Goal: Task Accomplishment & Management: Complete application form

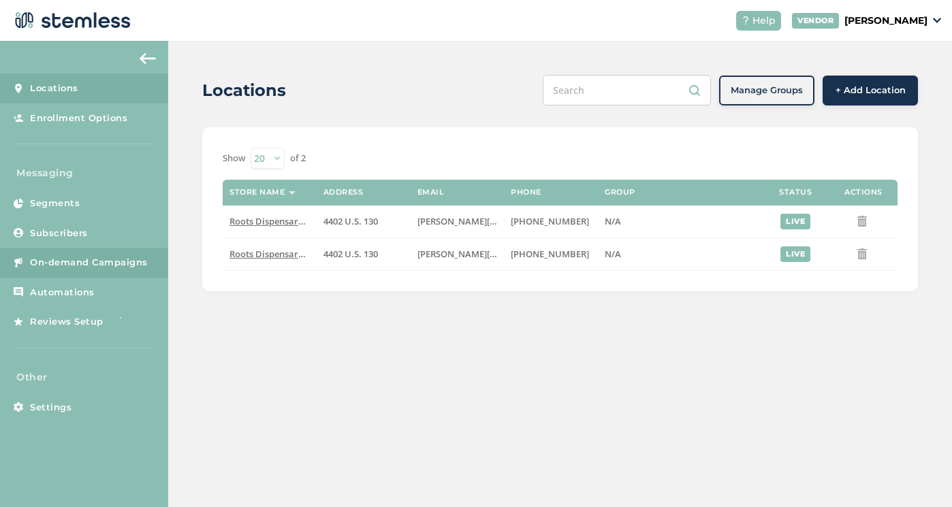
click at [84, 261] on span "On-demand Campaigns" at bounding box center [89, 263] width 118 height 14
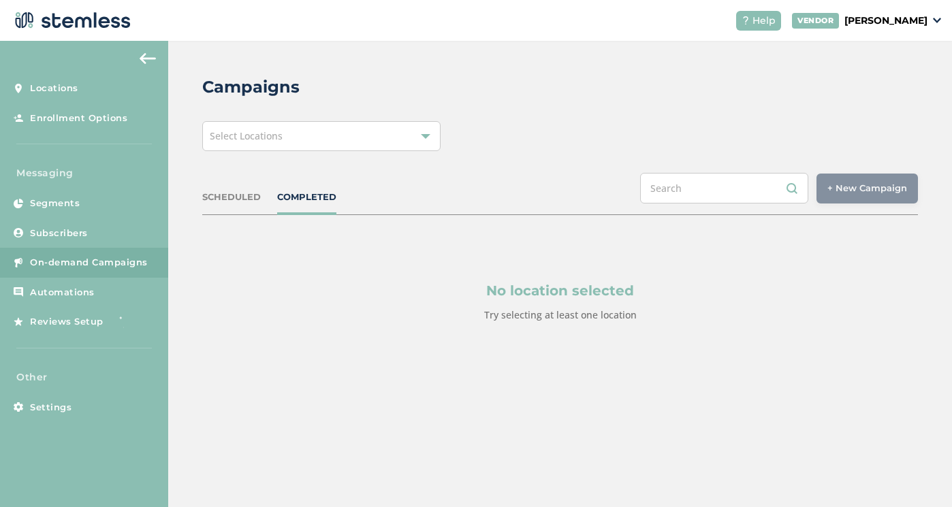
click at [366, 135] on div "Select Locations" at bounding box center [321, 136] width 238 height 30
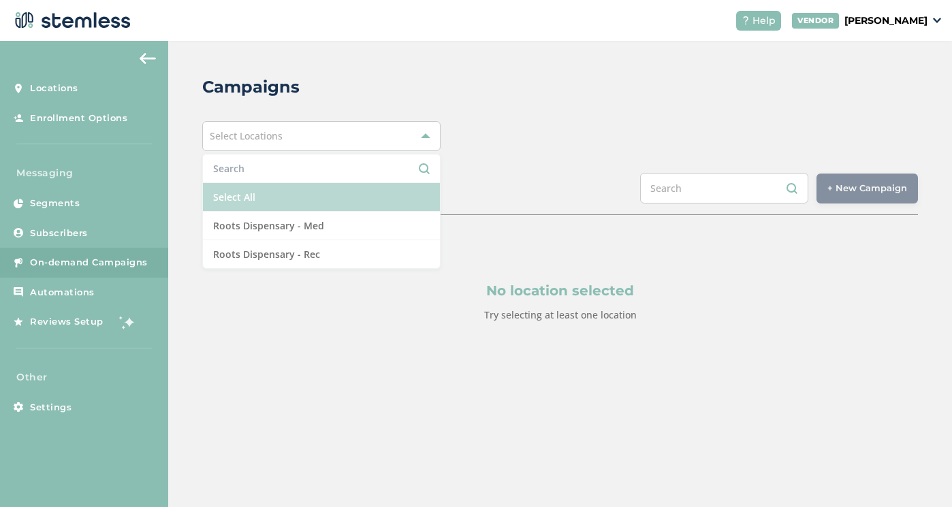
click at [343, 198] on li "Select All" at bounding box center [321, 197] width 237 height 29
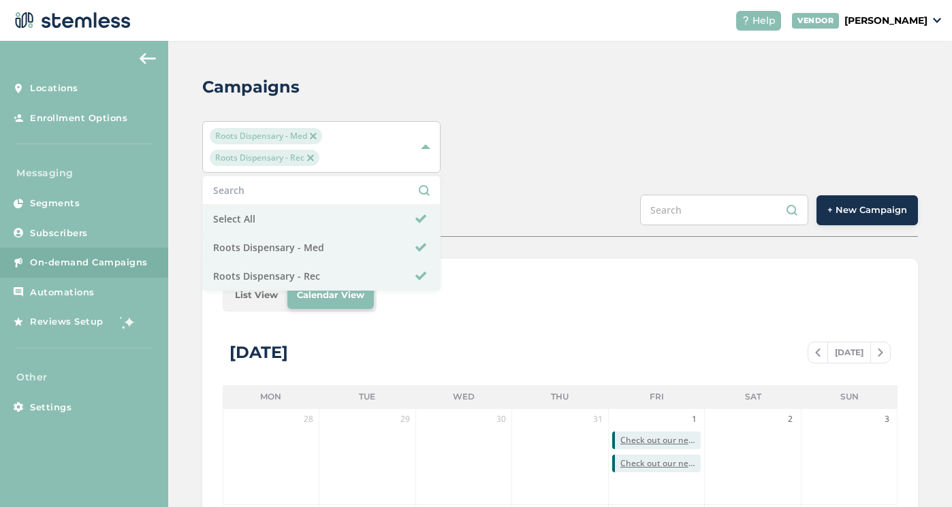
click at [857, 212] on span "+ New Campaign" at bounding box center [867, 211] width 80 height 14
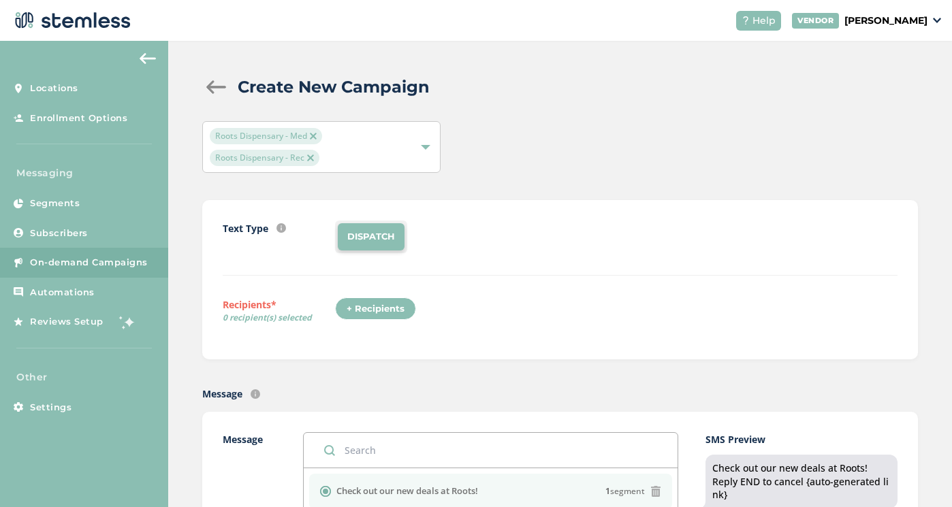
click at [376, 310] on div "+ Recipients" at bounding box center [375, 309] width 81 height 23
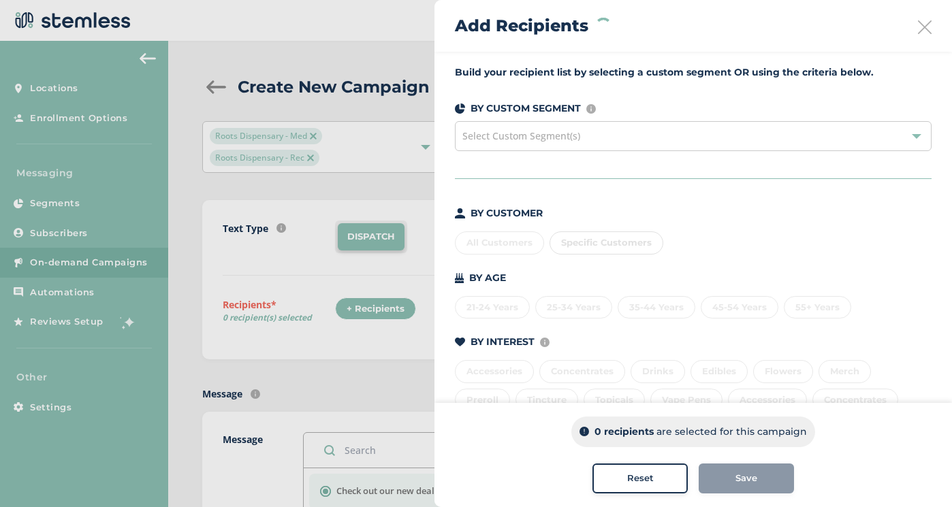
click at [559, 140] on span "Select Custom Segment(s)" at bounding box center [521, 135] width 118 height 13
click at [584, 242] on span "Specific Customers" at bounding box center [606, 242] width 91 height 11
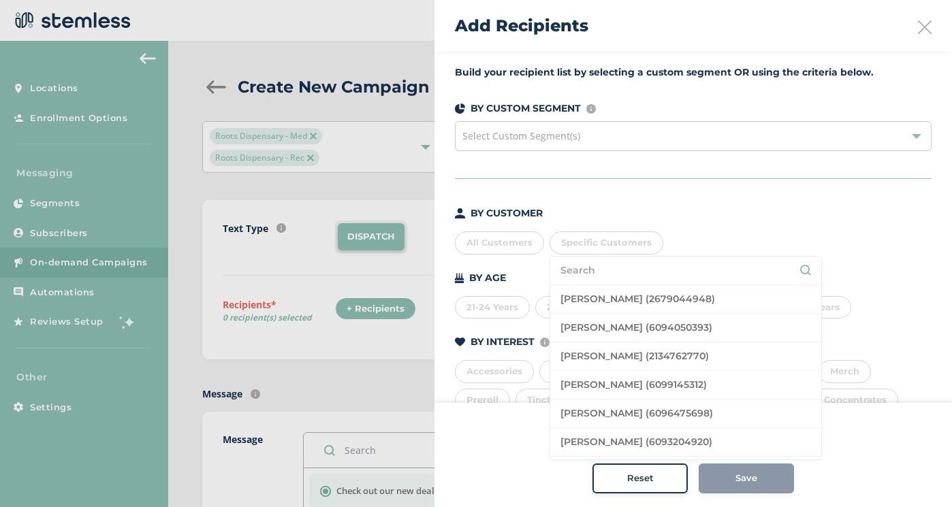
click at [587, 268] on input "text" at bounding box center [685, 271] width 251 height 14
type input "fasulo"
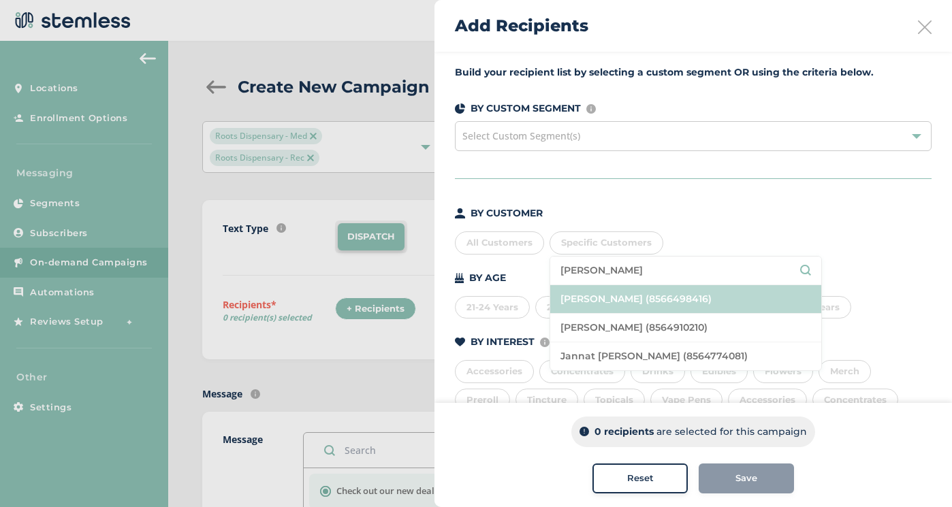
click at [639, 299] on li "[PERSON_NAME] (8566498416)" at bounding box center [685, 299] width 271 height 29
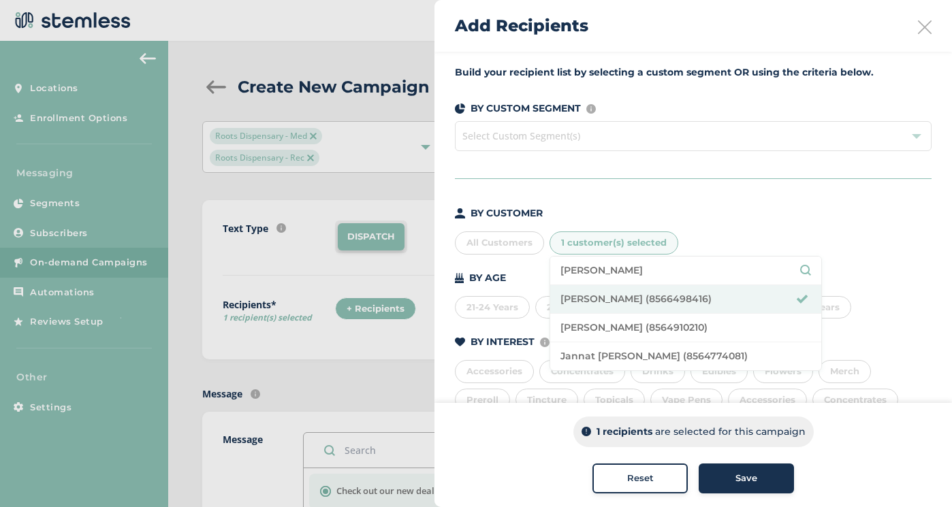
click at [720, 185] on div "Build your recipient list by selecting a custom segment OR using the criteria b…" at bounding box center [693, 307] width 518 height 511
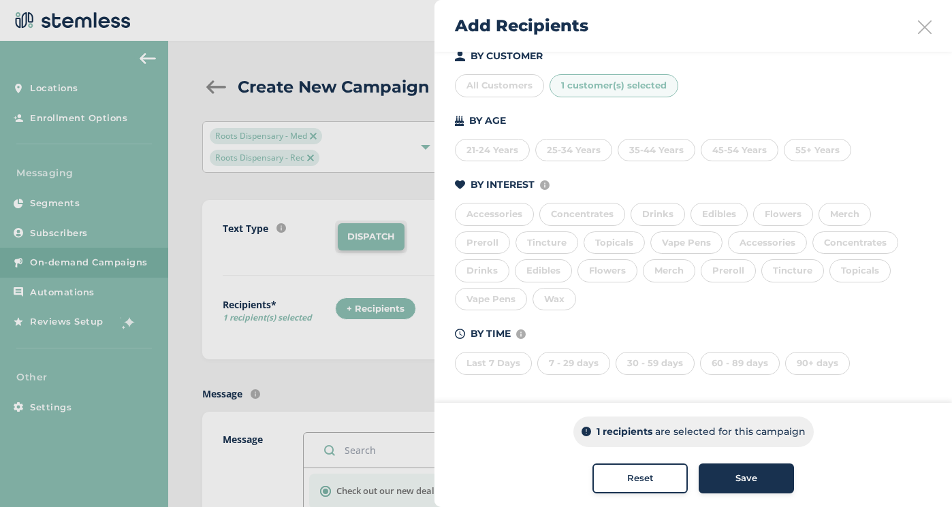
scroll to position [157, 0]
click at [737, 481] on span "Save" at bounding box center [746, 479] width 22 height 14
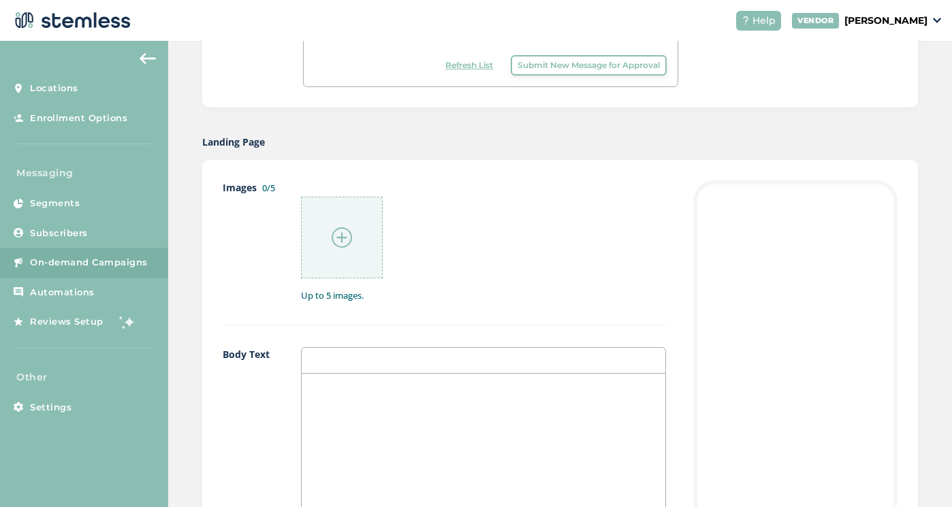
scroll to position [560, 0]
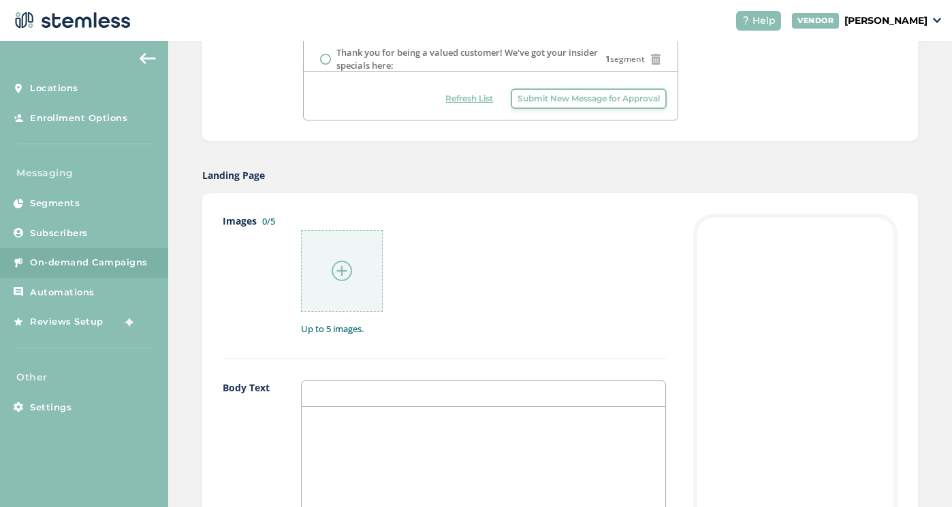
click at [366, 253] on div at bounding box center [342, 271] width 82 height 82
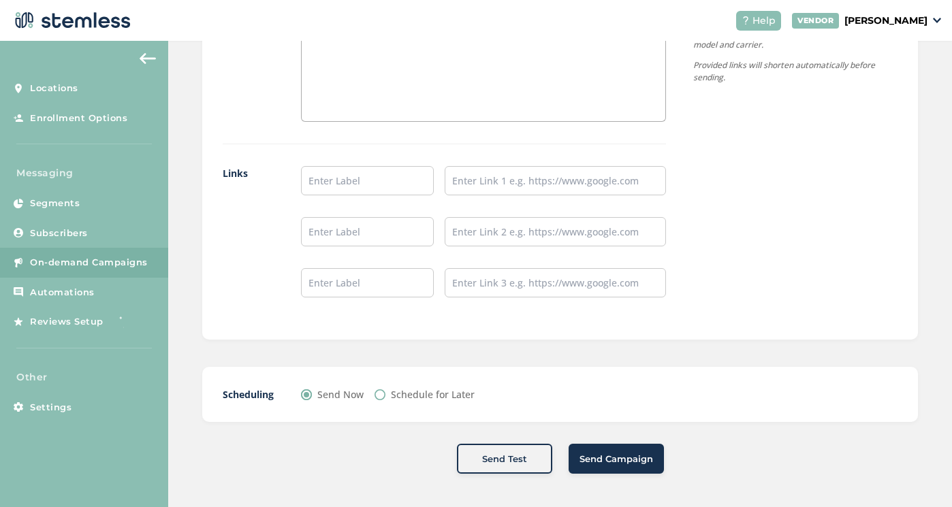
scroll to position [1117, 0]
click at [502, 460] on span "Send Test" at bounding box center [504, 460] width 45 height 14
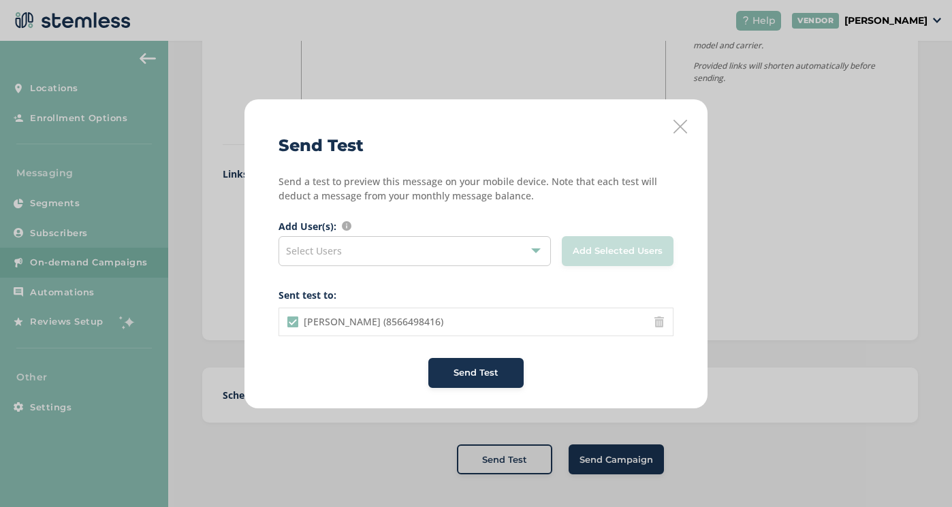
click at [407, 257] on div "Select Users" at bounding box center [414, 251] width 272 height 30
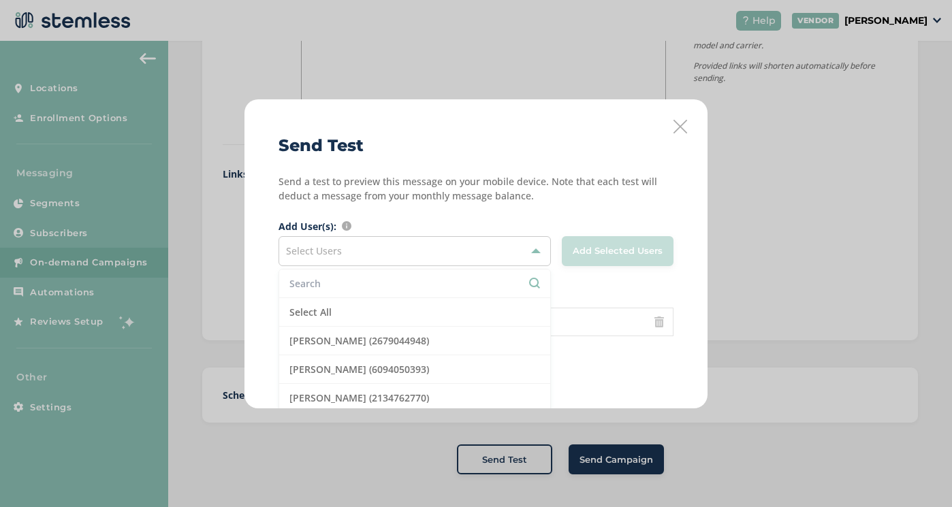
click at [379, 283] on input "text" at bounding box center [414, 283] width 251 height 14
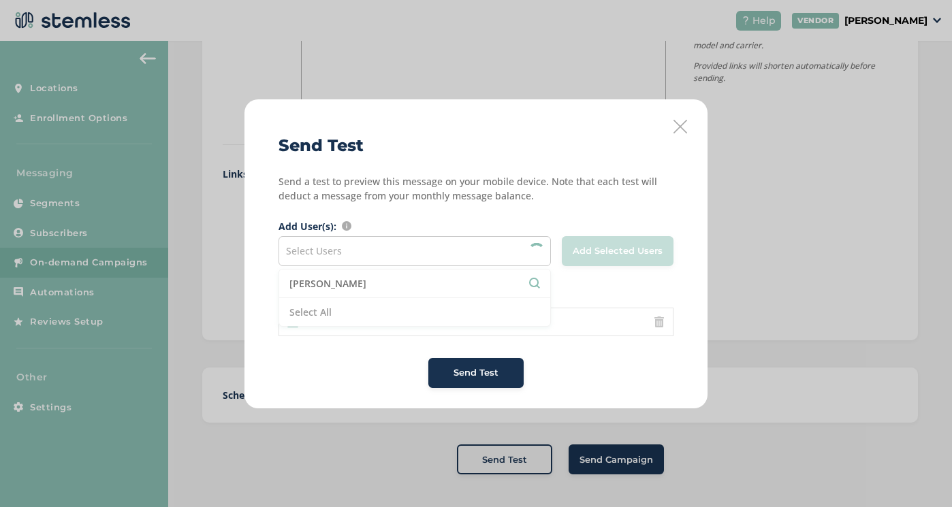
type input "fasulo"
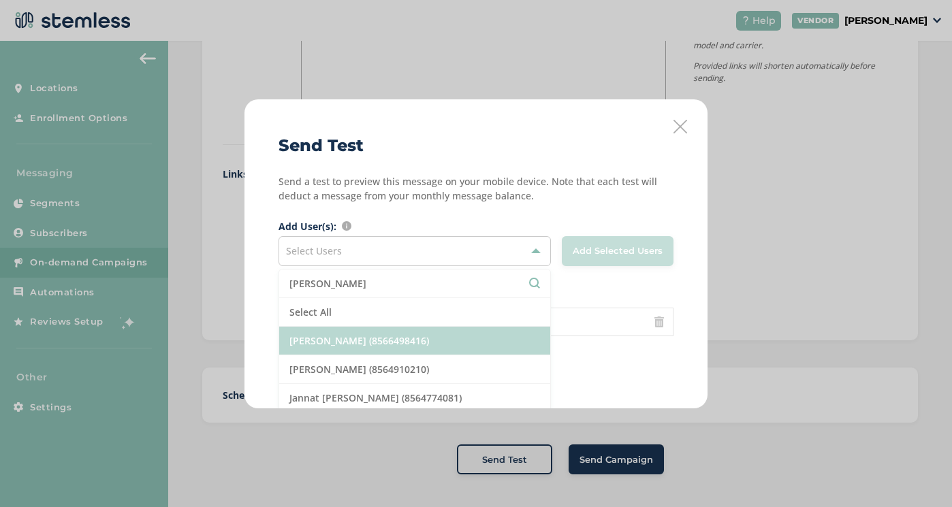
click at [343, 332] on li "[PERSON_NAME] (8566498416)" at bounding box center [414, 341] width 271 height 29
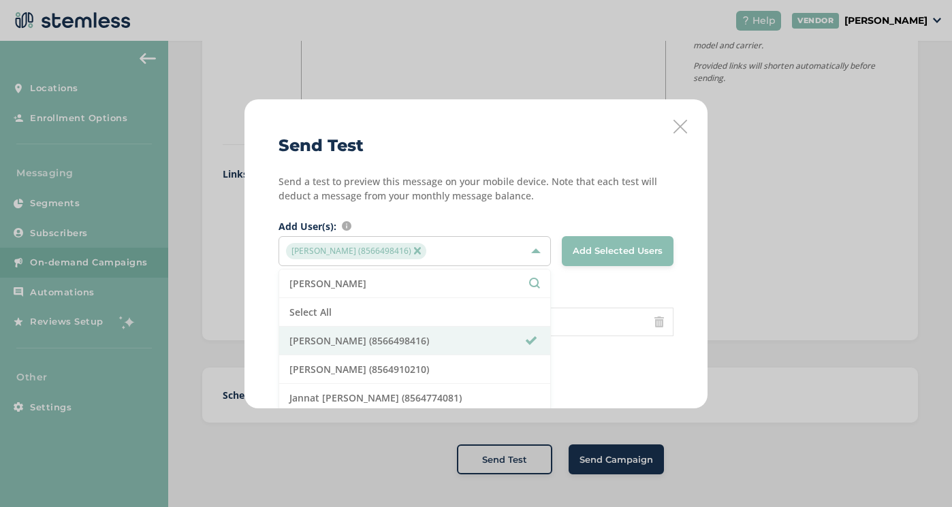
click at [546, 178] on p "Send a test to preview this message on your mobile device. Note that each test …" at bounding box center [475, 188] width 395 height 29
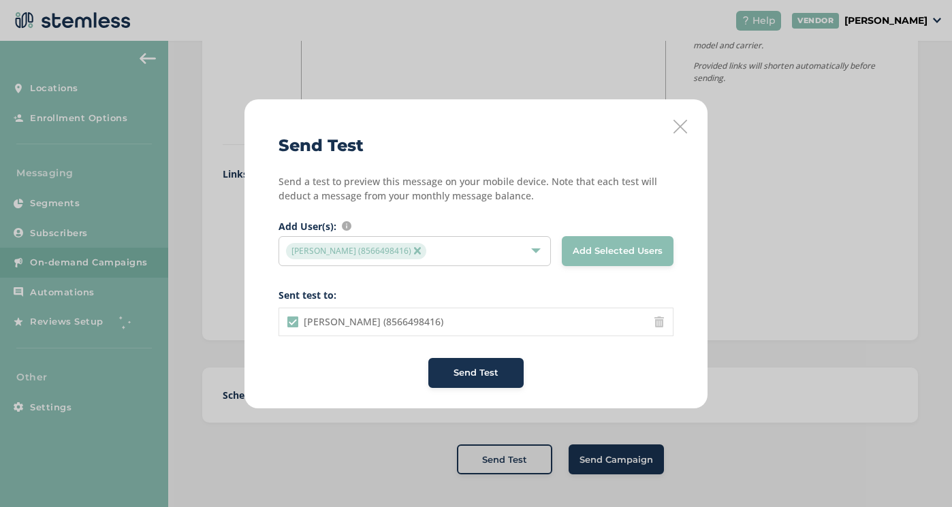
click at [486, 370] on span "Send Test" at bounding box center [475, 373] width 45 height 14
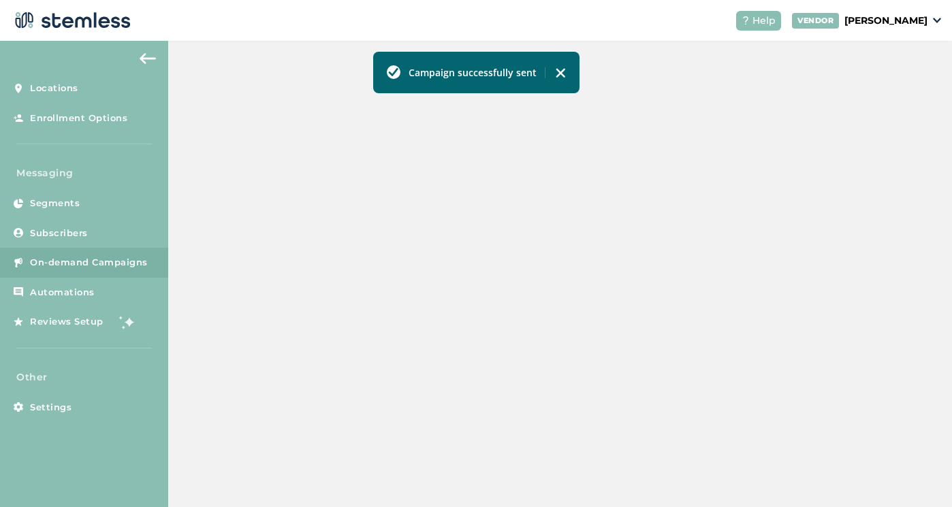
scroll to position [436, 0]
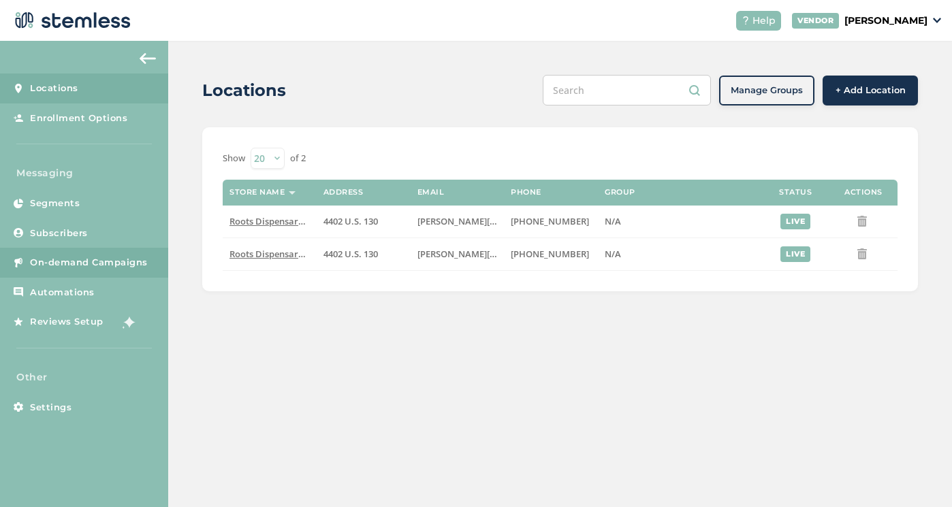
click at [74, 259] on span "On-demand Campaigns" at bounding box center [89, 263] width 118 height 14
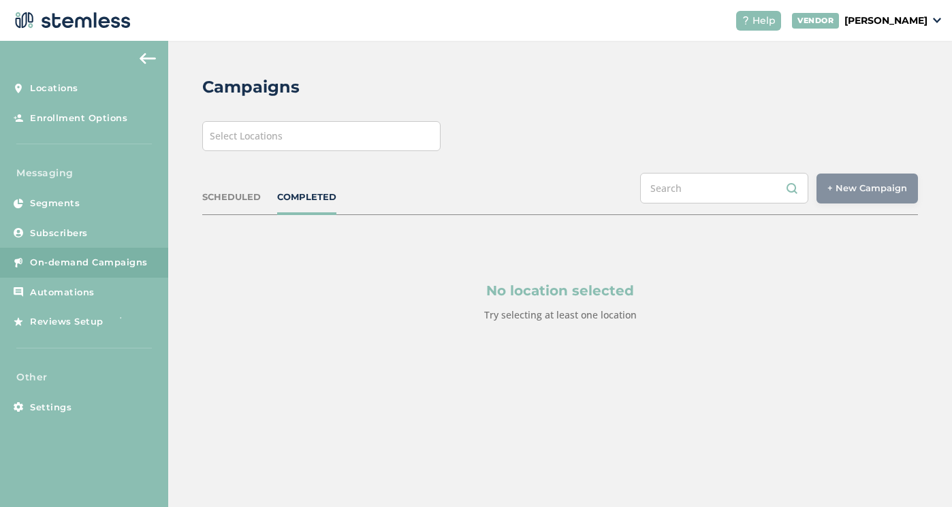
click at [338, 150] on div "Select Locations" at bounding box center [321, 136] width 238 height 30
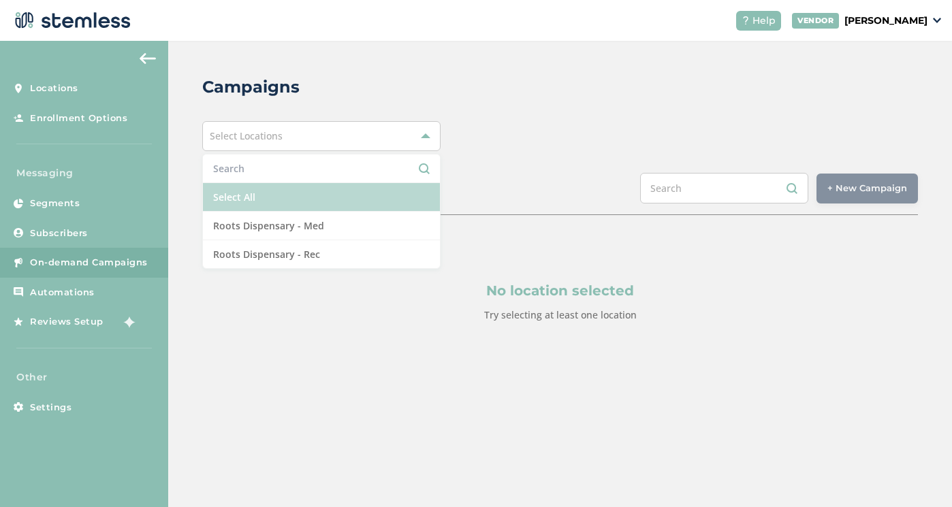
click at [326, 195] on li "Select All" at bounding box center [321, 197] width 237 height 29
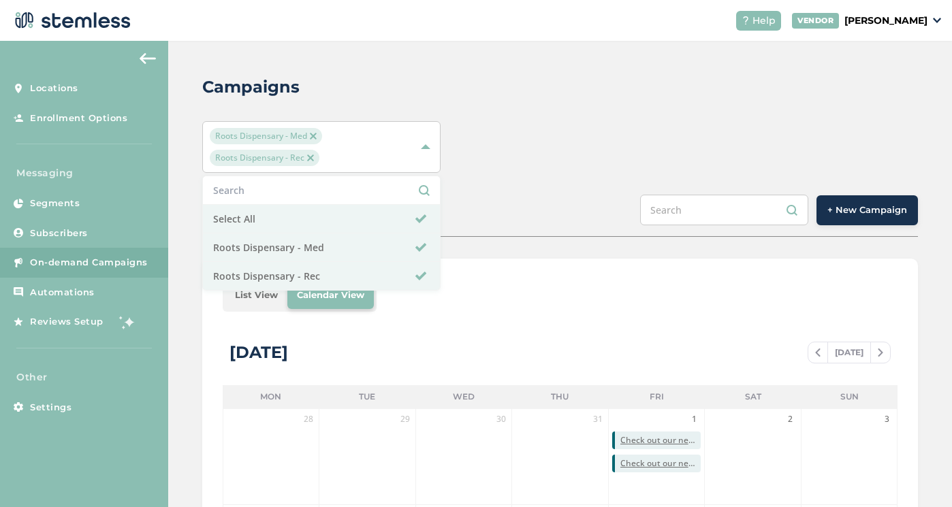
click at [875, 221] on button "+ New Campaign" at bounding box center [866, 210] width 101 height 30
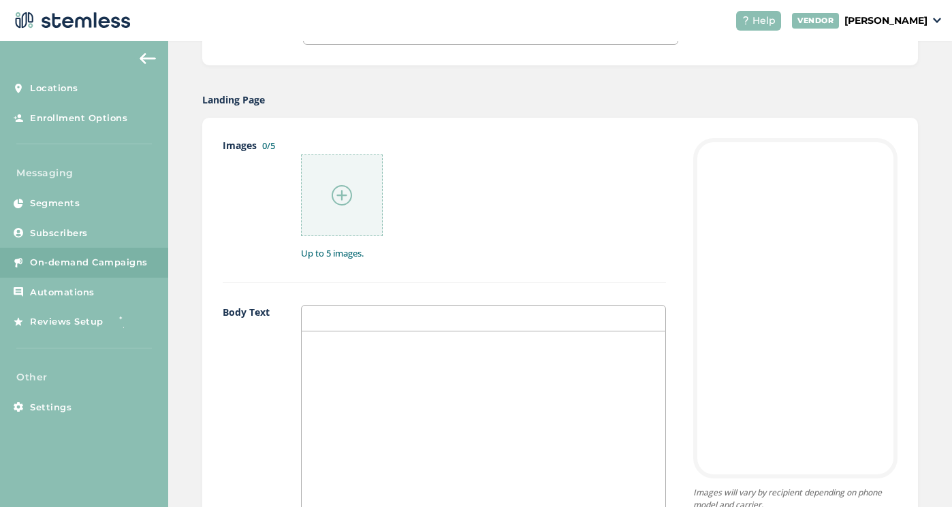
scroll to position [593, 0]
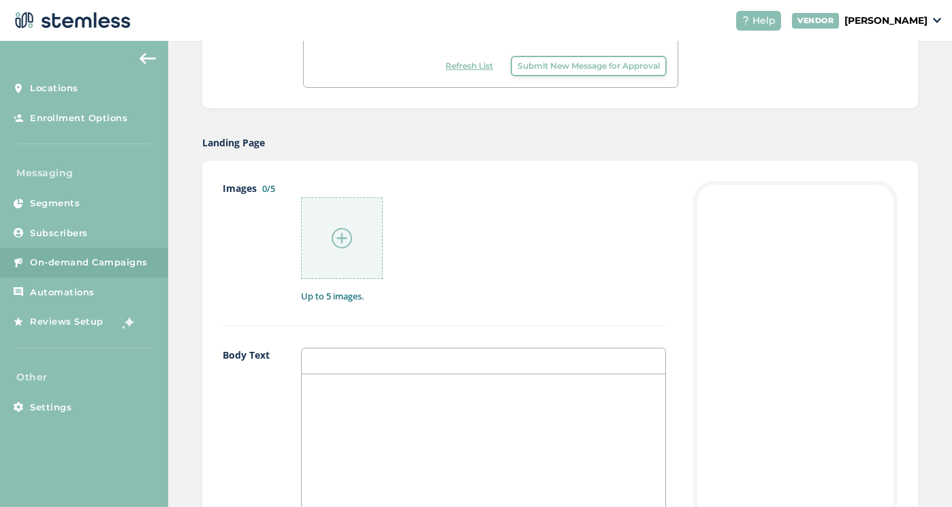
click at [366, 246] on div at bounding box center [342, 238] width 82 height 82
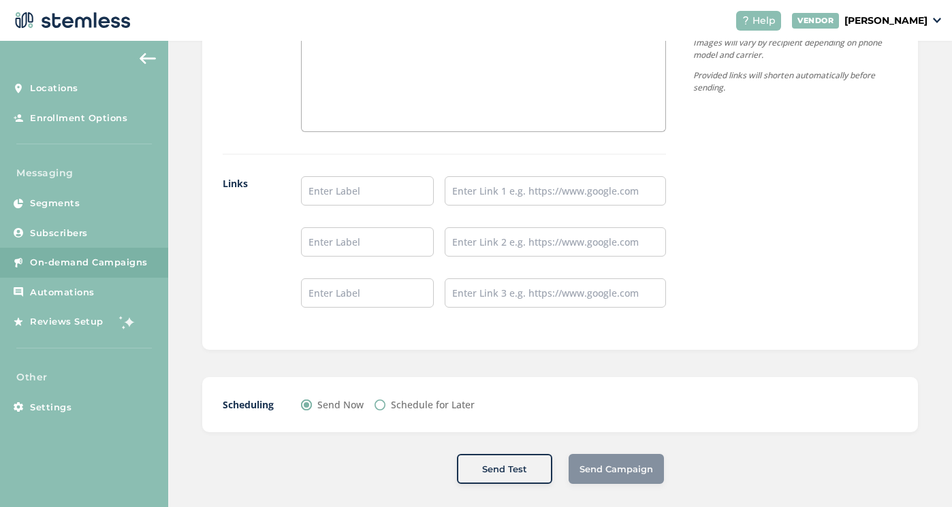
scroll to position [1107, 0]
click at [502, 471] on span "Send Test" at bounding box center [504, 471] width 45 height 14
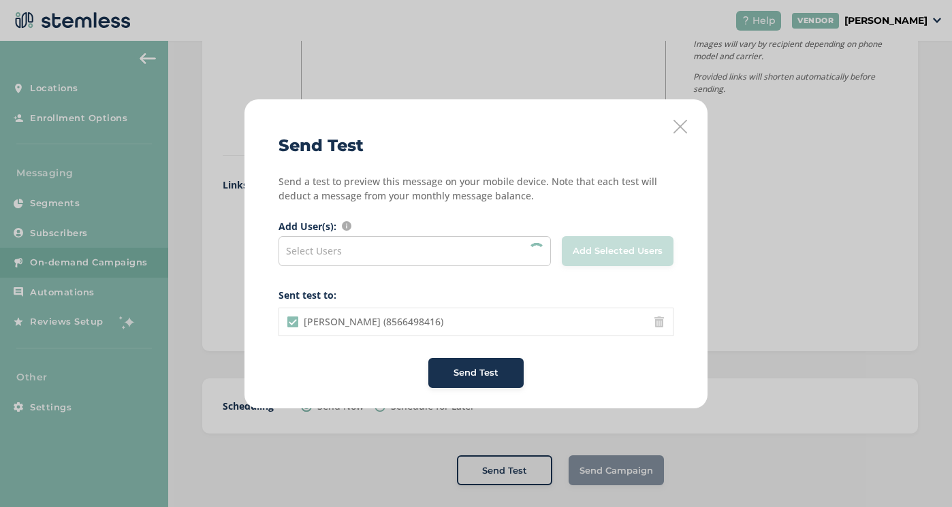
click at [415, 241] on div "Select Users" at bounding box center [414, 251] width 272 height 30
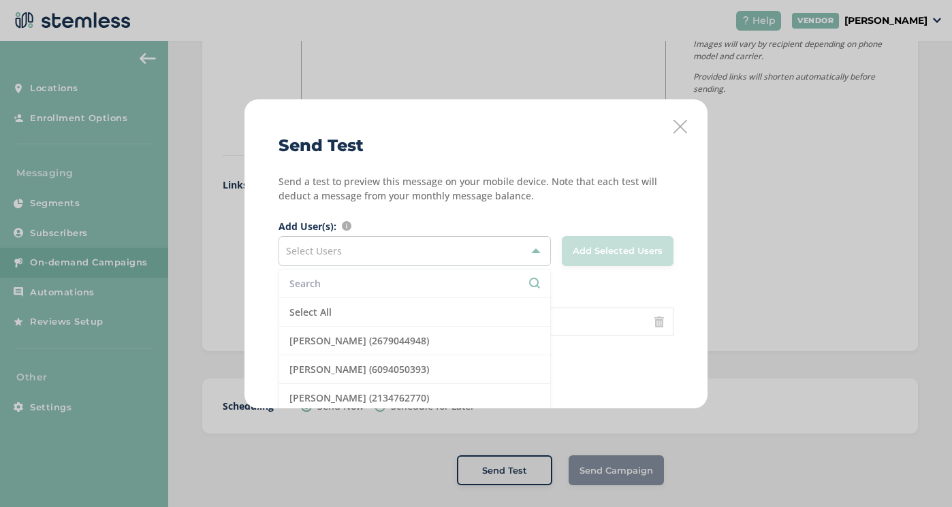
click at [511, 178] on p "Send a test to preview this message on your mobile device. Note that each test …" at bounding box center [475, 188] width 395 height 29
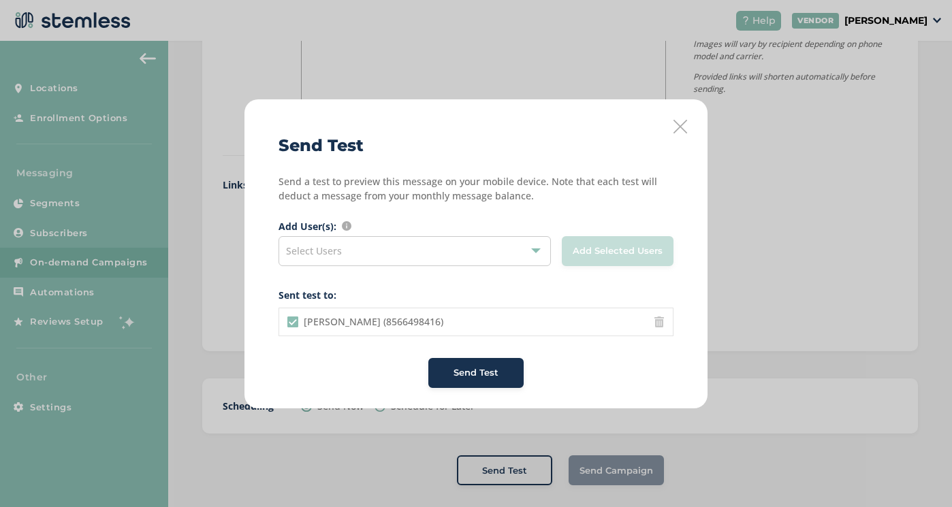
click at [475, 372] on span "Send Test" at bounding box center [475, 373] width 45 height 14
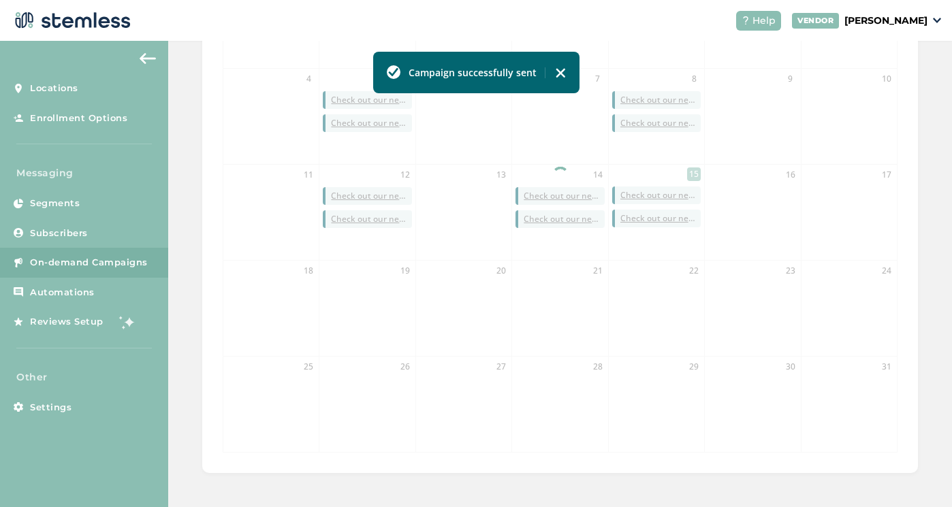
scroll to position [436, 0]
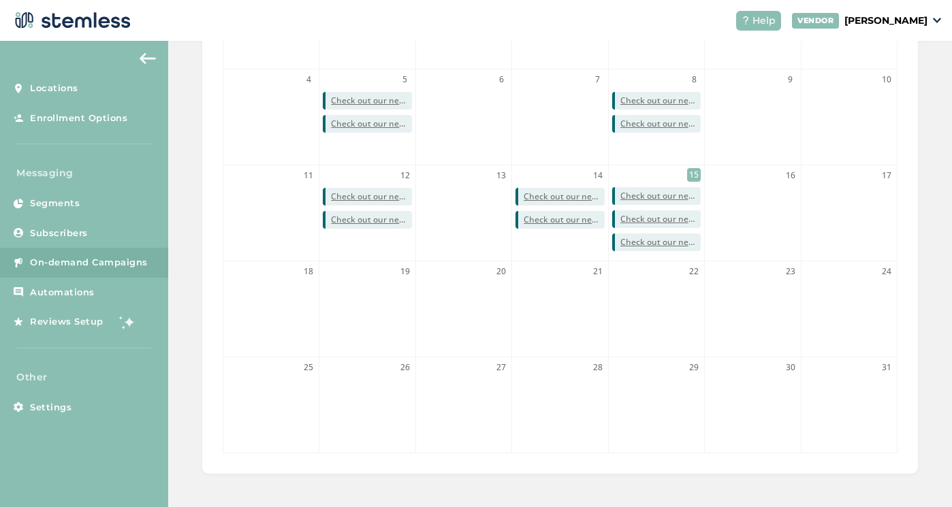
click at [123, 257] on span "On-demand Campaigns" at bounding box center [89, 263] width 118 height 14
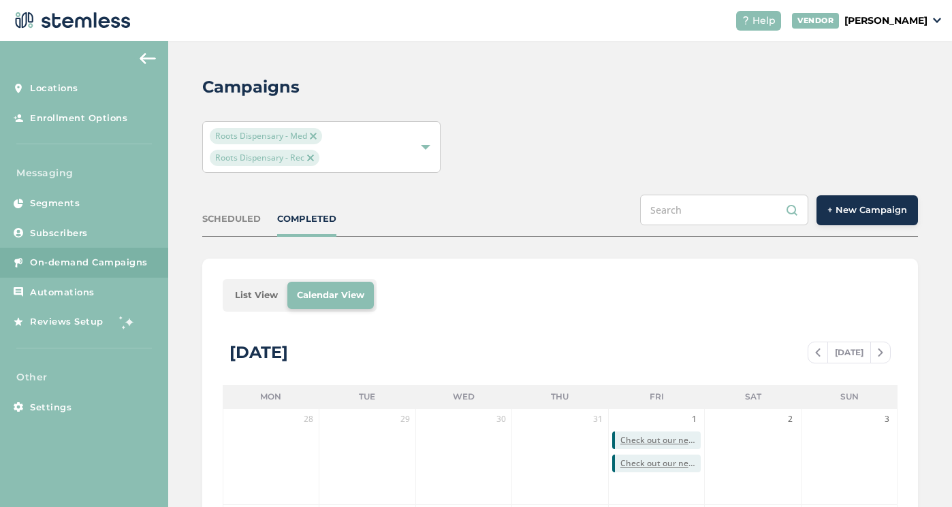
scroll to position [0, 0]
click at [872, 223] on button "+ New Campaign" at bounding box center [866, 210] width 101 height 30
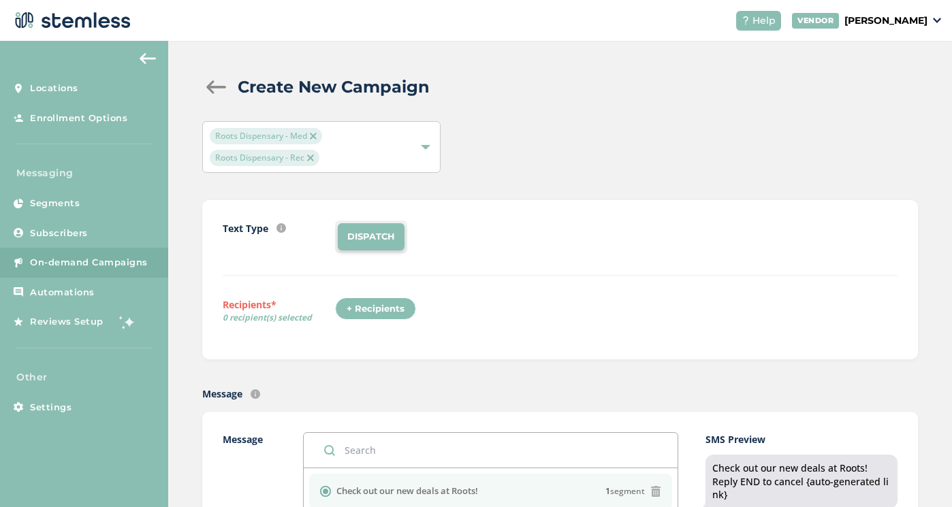
click at [365, 310] on div "+ Recipients" at bounding box center [375, 309] width 81 height 23
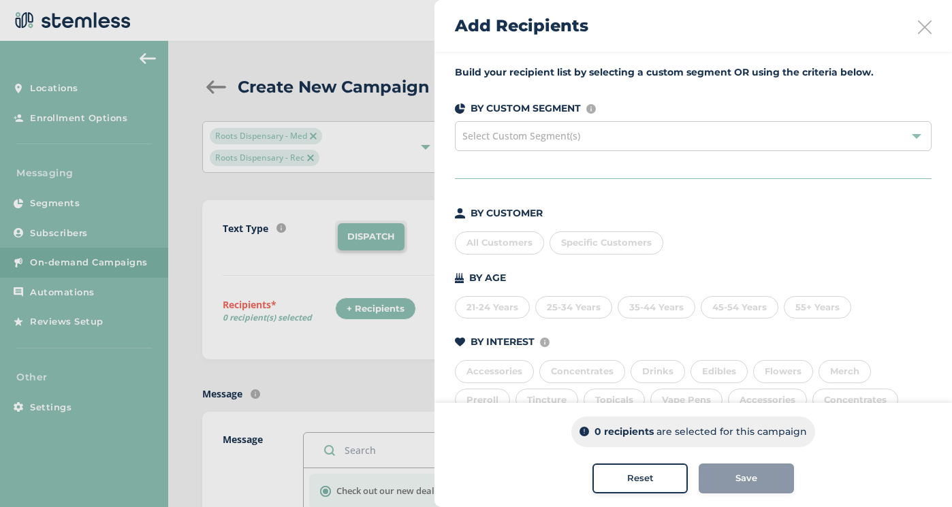
click at [498, 243] on div "All Customers" at bounding box center [499, 243] width 89 height 23
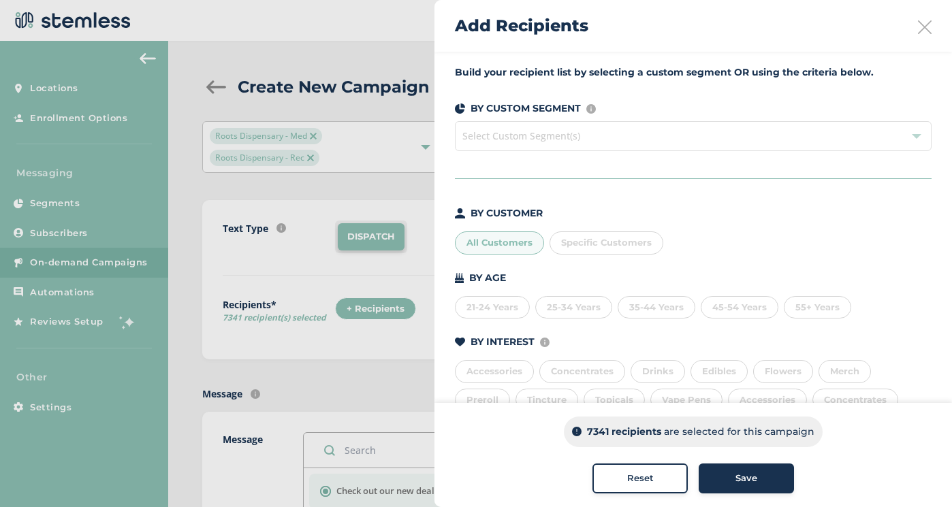
click at [748, 471] on button "Save" at bounding box center [746, 479] width 95 height 30
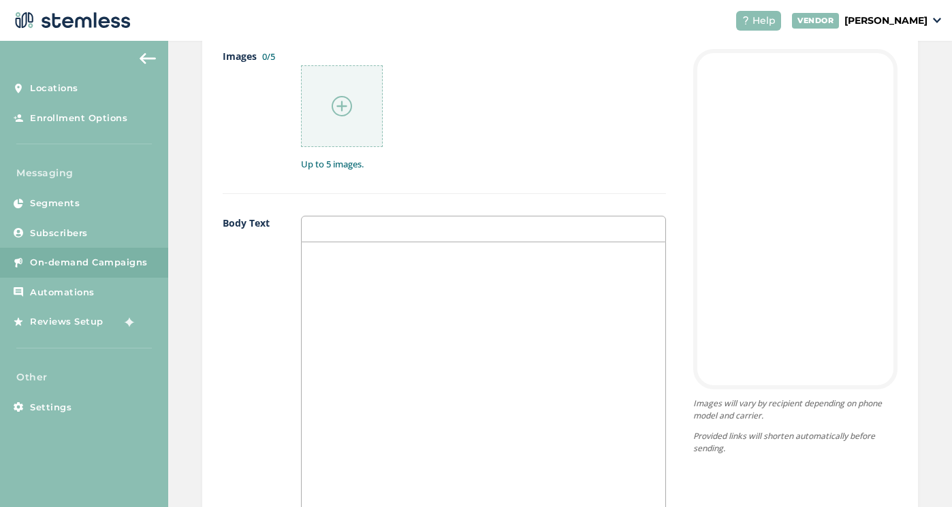
scroll to position [756, 0]
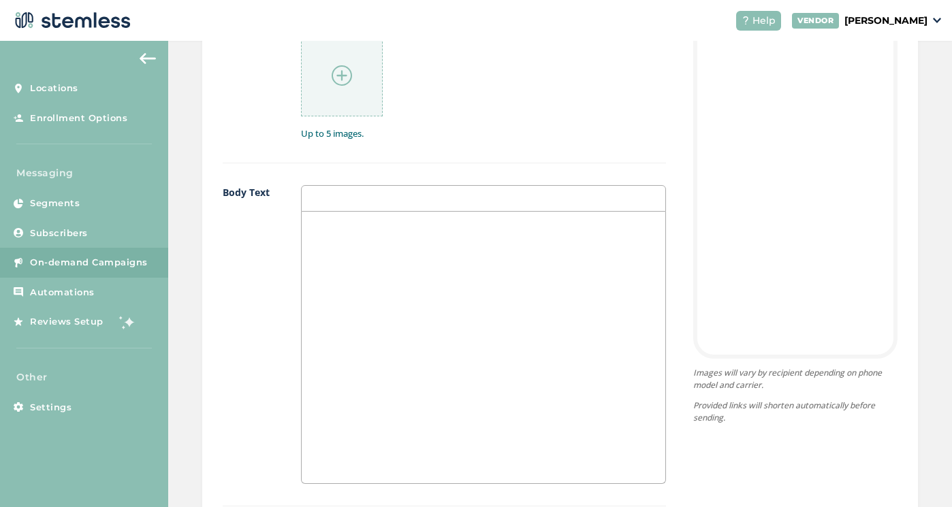
click at [362, 101] on div at bounding box center [342, 76] width 82 height 82
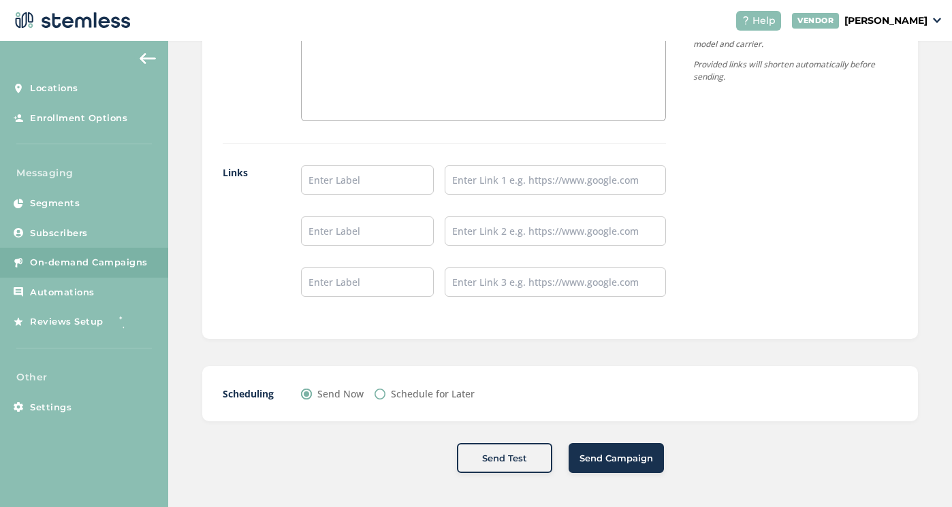
scroll to position [1117, 0]
click at [370, 185] on input "text" at bounding box center [367, 181] width 133 height 29
type input "Shop Rec"
type input "Shop Med"
click at [515, 188] on input "text" at bounding box center [555, 181] width 221 height 29
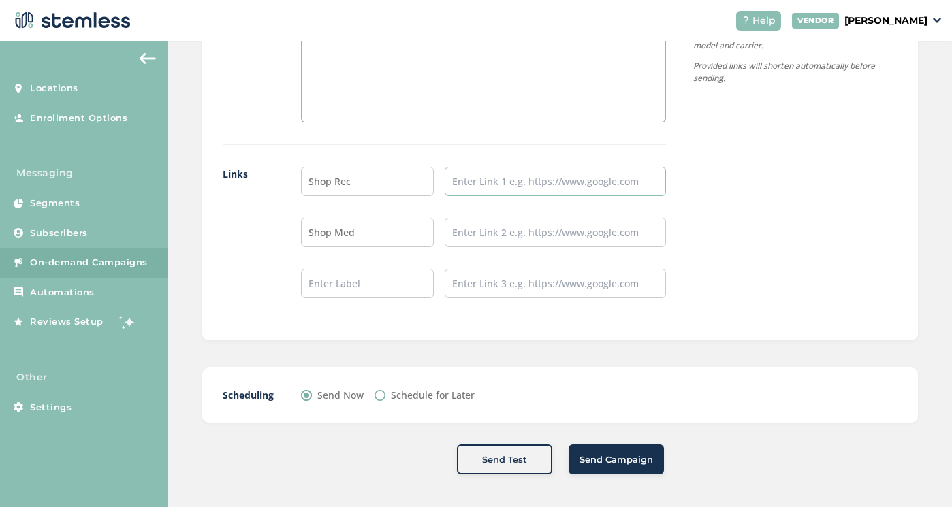
paste input "[URL][DOMAIN_NAME]"
type input "[URL][DOMAIN_NAME]"
click at [490, 229] on input "text" at bounding box center [555, 232] width 221 height 29
paste input "[URL][DOMAIN_NAME]"
type input "[URL][DOMAIN_NAME]"
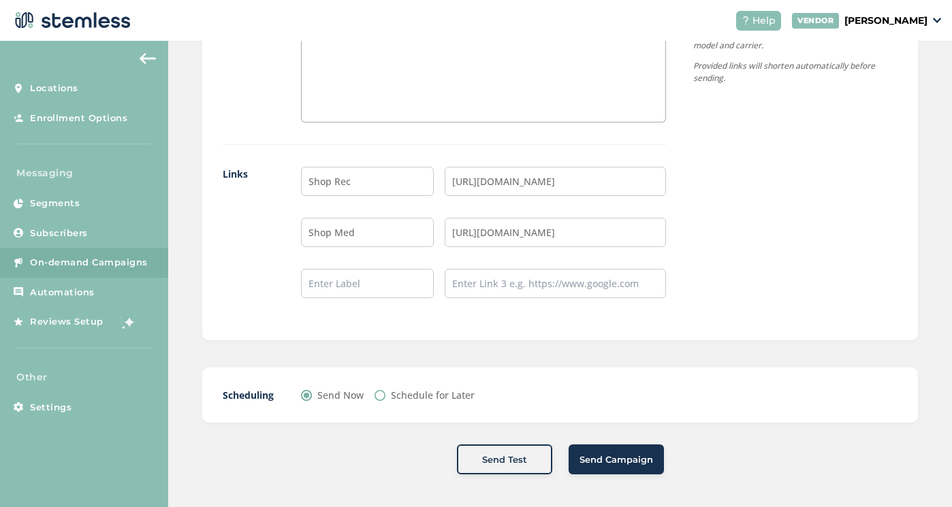
click at [624, 460] on span "Send Campaign" at bounding box center [616, 460] width 74 height 14
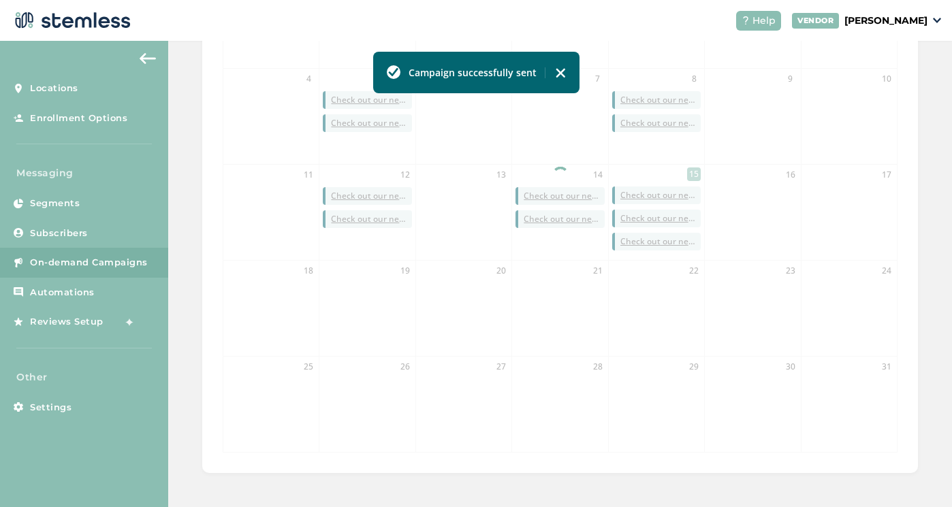
scroll to position [436, 0]
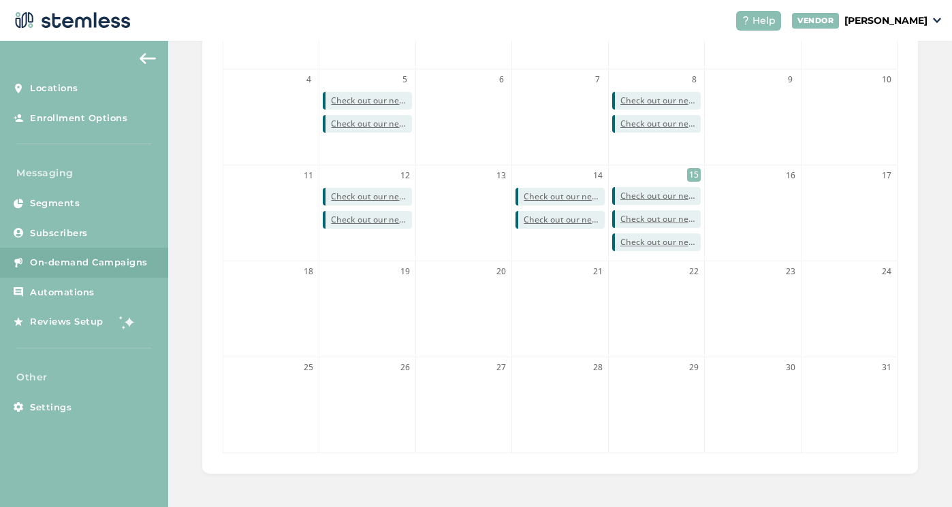
click at [240, 45] on li "28" at bounding box center [270, 20] width 95 height 95
